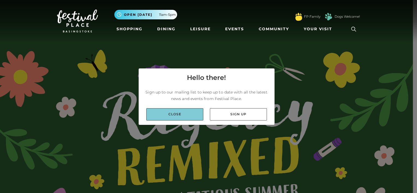
click at [195, 115] on link "Close" at bounding box center [174, 114] width 57 height 12
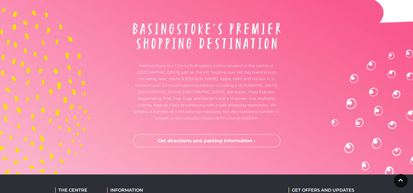
scroll to position [1664, 0]
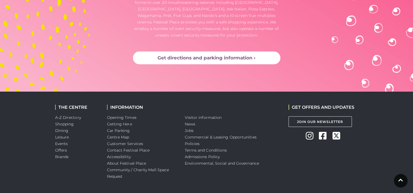
click at [249, 58] on link "Get directions and parking information ›" at bounding box center [206, 58] width 147 height 13
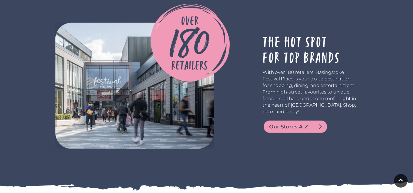
scroll to position [1119, 0]
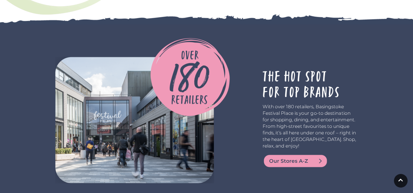
click at [284, 160] on span "Our Stores A-Z" at bounding box center [301, 161] width 65 height 8
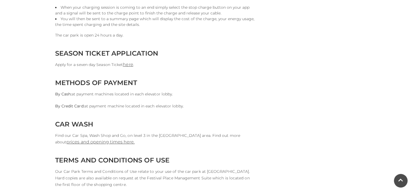
scroll to position [491, 0]
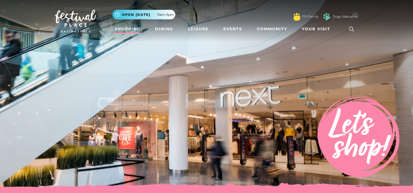
click at [351, 29] on icon at bounding box center [351, 29] width 8 height 8
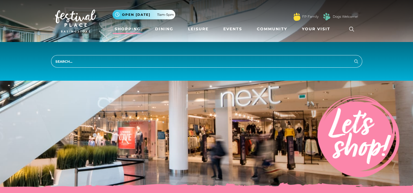
click at [203, 62] on input "search" at bounding box center [206, 61] width 311 height 13
type input "shoe shops"
click at [353, 58] on button "Search" at bounding box center [356, 61] width 7 height 7
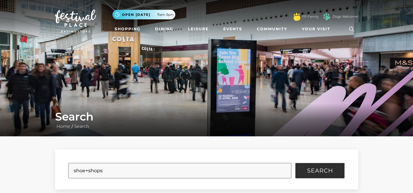
scroll to position [82, 0]
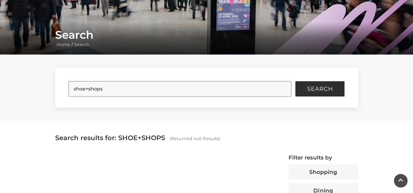
drag, startPoint x: 109, startPoint y: 91, endPoint x: 87, endPoint y: 94, distance: 22.1
click at [87, 94] on input "shoe+shops" at bounding box center [179, 88] width 223 height 15
click at [88, 90] on input "shoe+shops" at bounding box center [179, 88] width 223 height 15
click at [322, 85] on button "Search" at bounding box center [319, 88] width 49 height 15
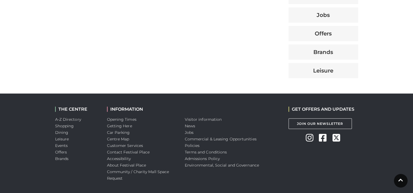
scroll to position [300, 0]
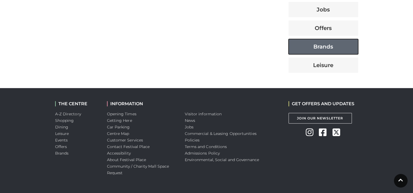
click at [329, 45] on button "Brands" at bounding box center [323, 46] width 70 height 15
click at [331, 47] on button "Brands" at bounding box center [323, 46] width 70 height 15
click at [330, 47] on button "Brands" at bounding box center [323, 46] width 70 height 15
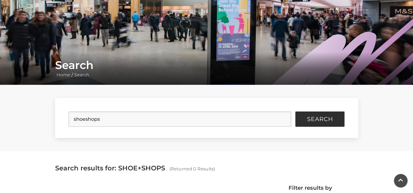
scroll to position [27, 0]
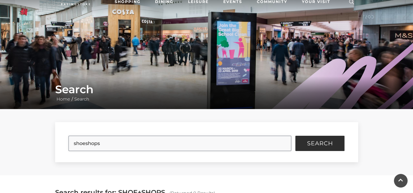
drag, startPoint x: 106, startPoint y: 145, endPoint x: 89, endPoint y: 146, distance: 16.7
click at [89, 146] on input "shoeshops" at bounding box center [179, 143] width 223 height 15
type input "shoes"
click at [333, 141] on button "Search" at bounding box center [319, 143] width 49 height 15
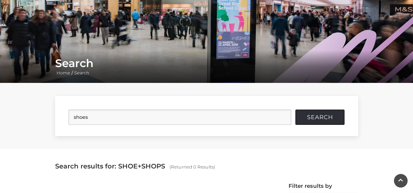
scroll to position [109, 0]
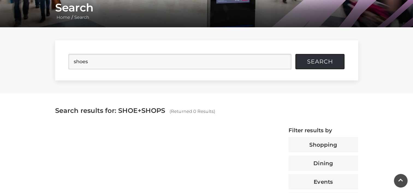
click at [321, 60] on span "Search" at bounding box center [320, 61] width 26 height 5
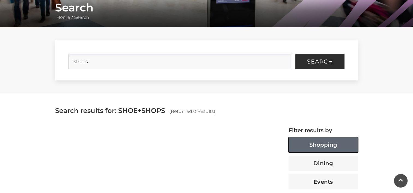
click at [336, 144] on button "Shopping" at bounding box center [323, 144] width 70 height 15
click at [336, 143] on button "Shopping" at bounding box center [323, 144] width 70 height 15
